Goal: Information Seeking & Learning: Learn about a topic

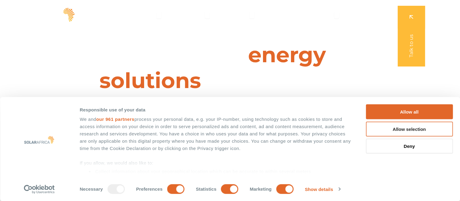
click at [405, 134] on button "Allow selection" at bounding box center [409, 129] width 87 height 15
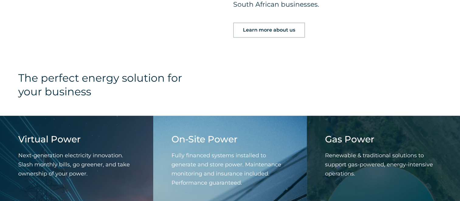
scroll to position [670, 0]
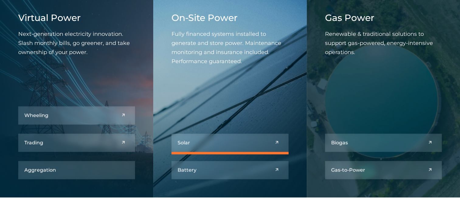
click at [275, 142] on link at bounding box center [230, 143] width 117 height 18
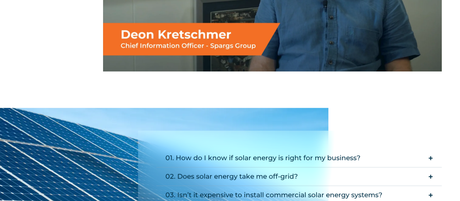
scroll to position [1035, 0]
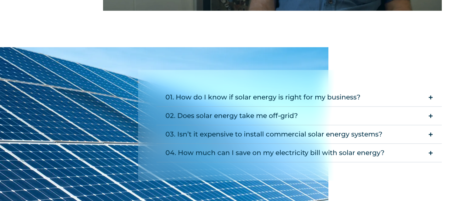
click at [425, 95] on summary "01. How do I know if solar energy is right for my business?" at bounding box center [299, 97] width 286 height 19
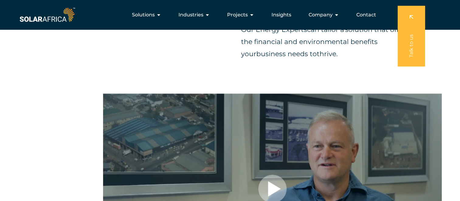
scroll to position [487, 0]
